Goal: Task Accomplishment & Management: Manage account settings

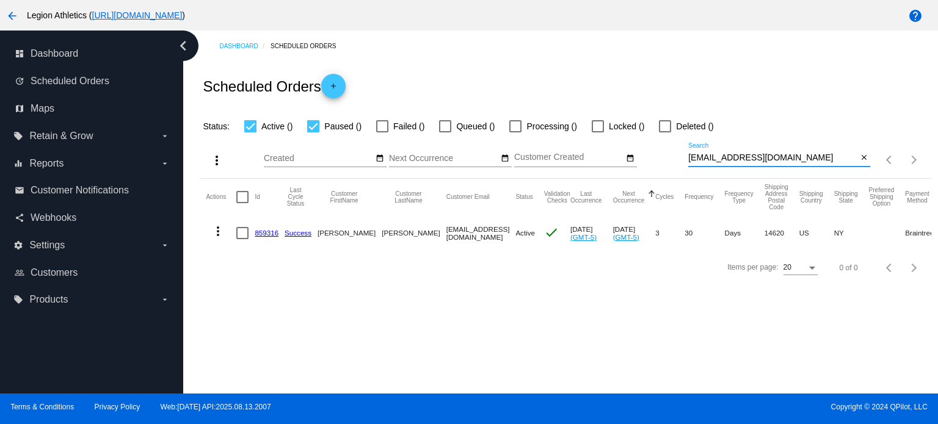
drag, startPoint x: 771, startPoint y: 161, endPoint x: 713, endPoint y: 155, distance: 57.7
click at [683, 158] on div "more_vert Aug Jan Feb Mar [DATE]" at bounding box center [565, 156] width 731 height 45
paste input "[EMAIL_ADDRESS]"
type input "[EMAIL_ADDRESS][DOMAIN_NAME]"
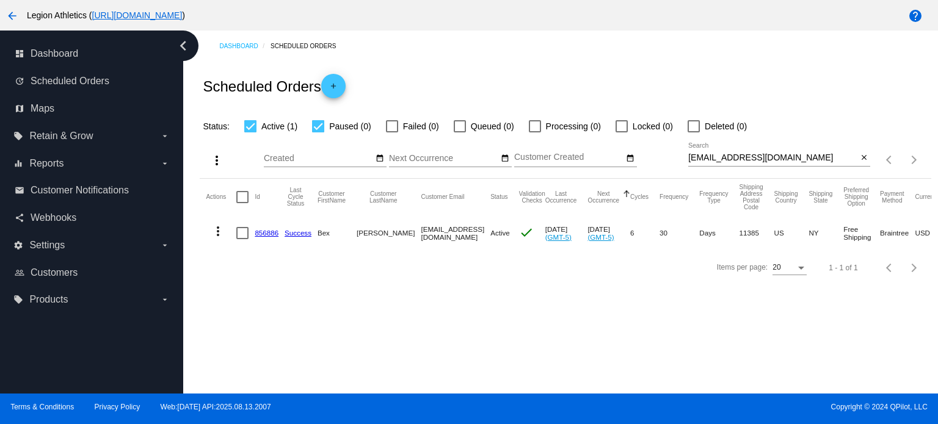
click at [277, 234] on link "856886" at bounding box center [267, 233] width 24 height 8
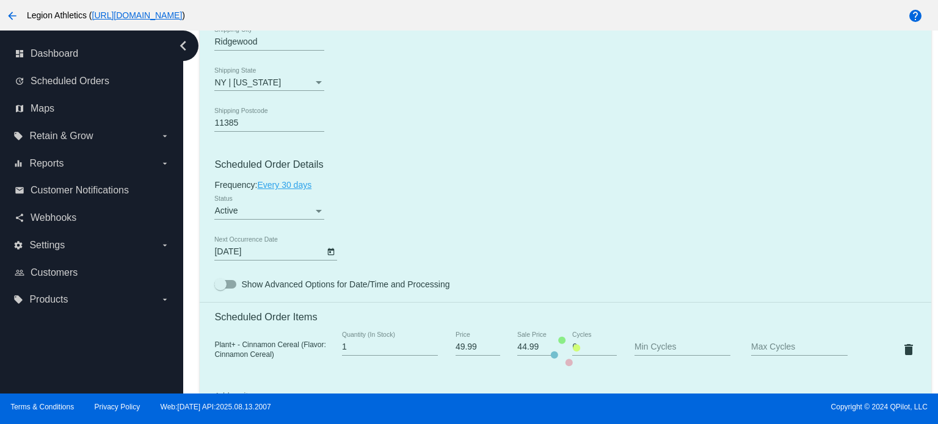
scroll to position [672, 0]
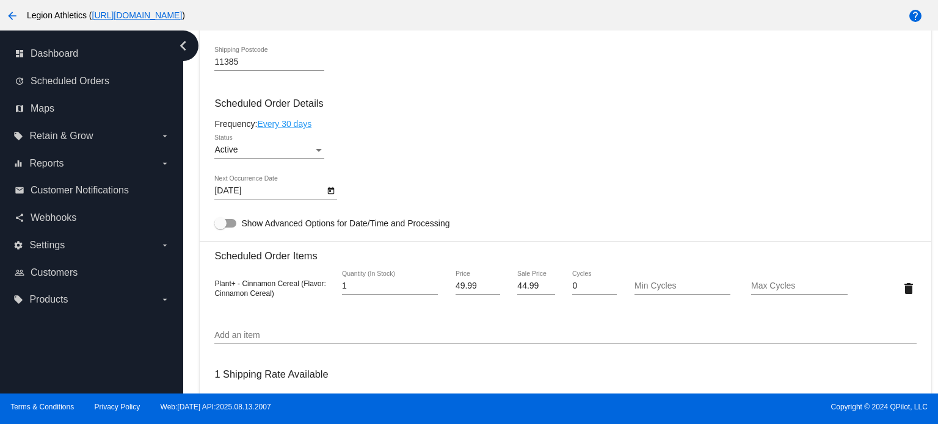
click at [524, 287] on input "44.99" at bounding box center [535, 287] width 37 height 10
type input "37.49"
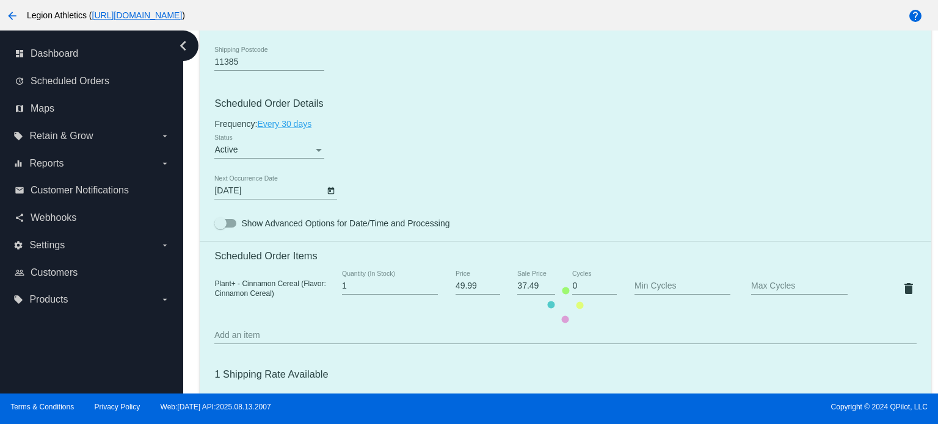
click at [522, 205] on mat-card "Customer 5041312: Bex [PERSON_NAME] [EMAIL_ADDRESS][DOMAIN_NAME] Customer Shipp…" at bounding box center [565, 305] width 731 height 1313
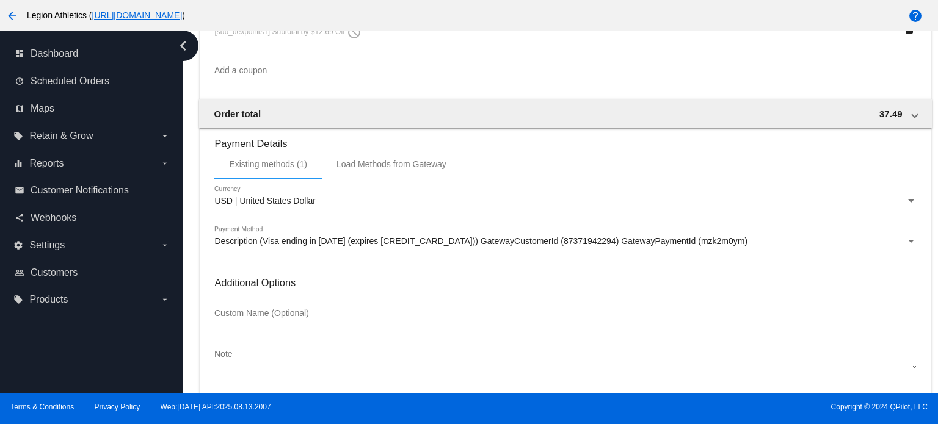
scroll to position [1243, 0]
